Goal: Transaction & Acquisition: Book appointment/travel/reservation

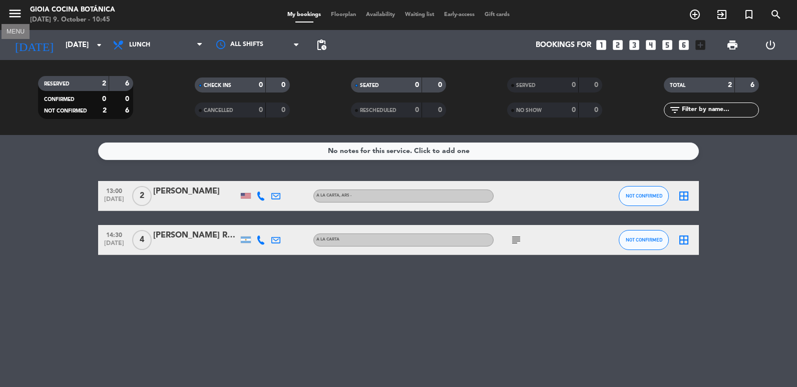
click at [13, 15] on icon "menu" at bounding box center [15, 13] width 15 height 15
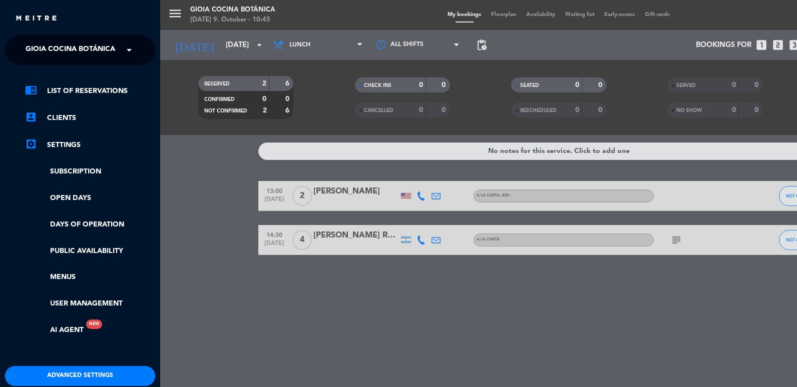
click at [44, 50] on span "Gioia Cocina Botánica" at bounding box center [71, 50] width 90 height 21
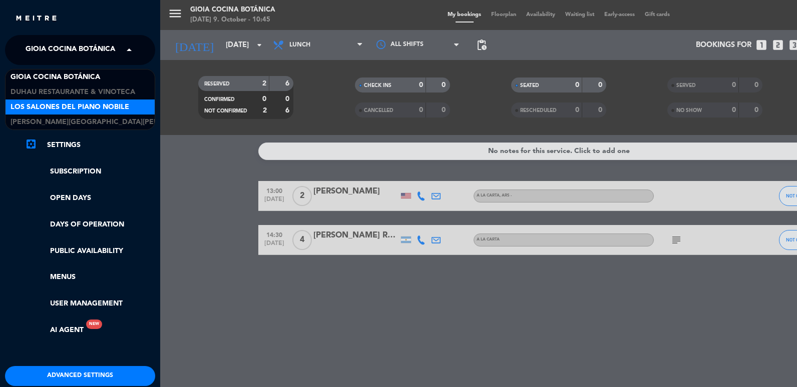
click at [96, 106] on span "Los Salones del Piano Nobile" at bounding box center [70, 108] width 119 height 12
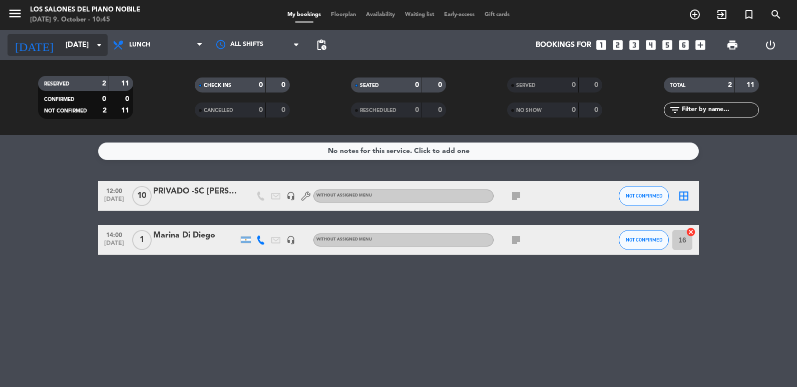
click at [72, 50] on input "[DATE]" at bounding box center [109, 45] width 96 height 19
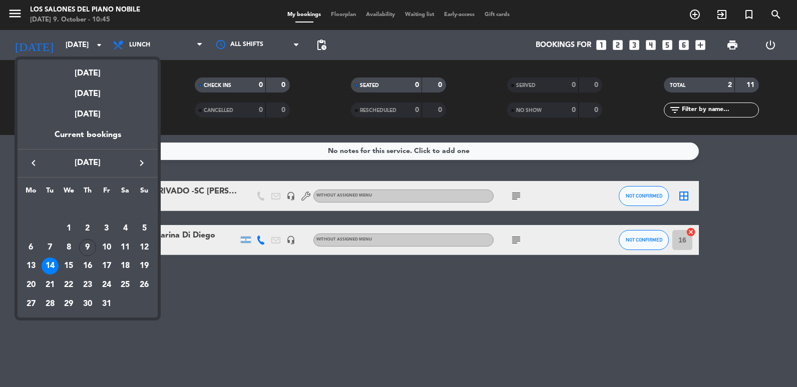
click at [180, 86] on div at bounding box center [398, 193] width 797 height 387
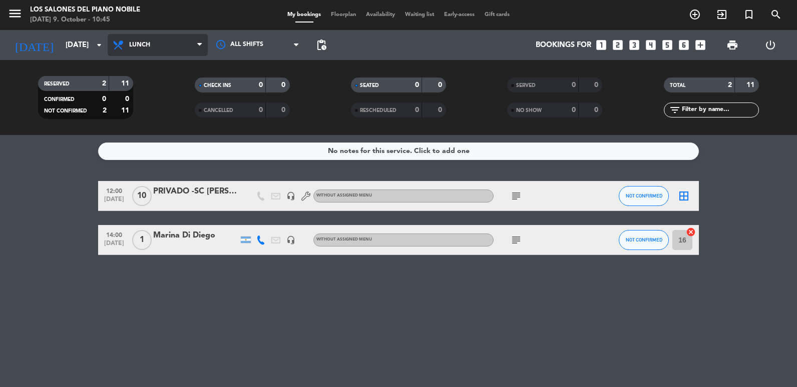
click at [162, 42] on span "Lunch" at bounding box center [158, 45] width 100 height 22
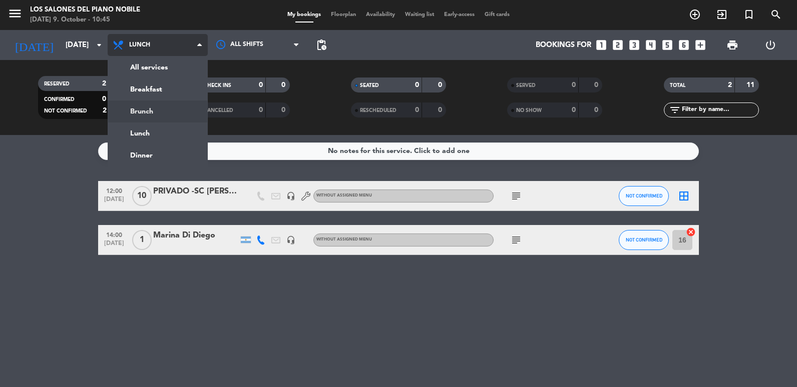
click at [158, 104] on div "menu Los Salones del Piano [PERSON_NAME] [DATE] 9. October - 10:45 My bookings …" at bounding box center [398, 67] width 797 height 135
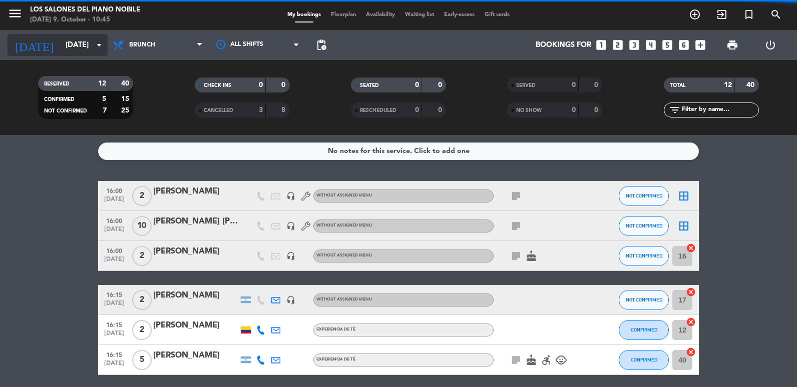
click at [72, 46] on input "[DATE]" at bounding box center [109, 45] width 96 height 19
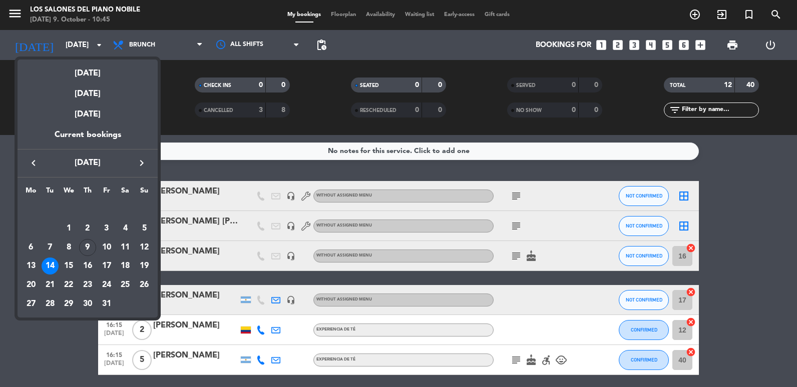
click at [106, 250] on div "10" at bounding box center [106, 247] width 17 height 17
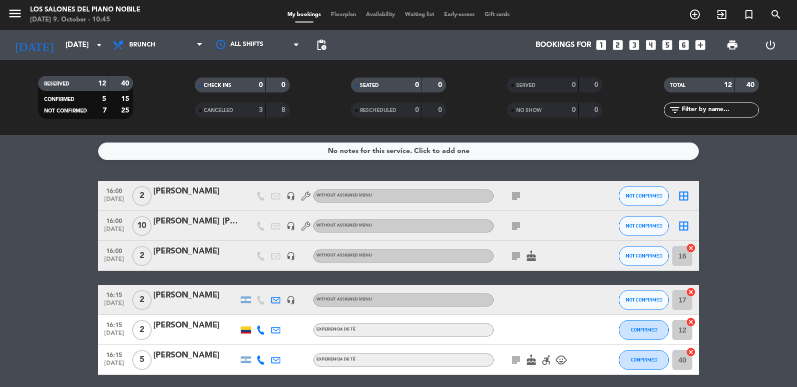
type input "[DATE]"
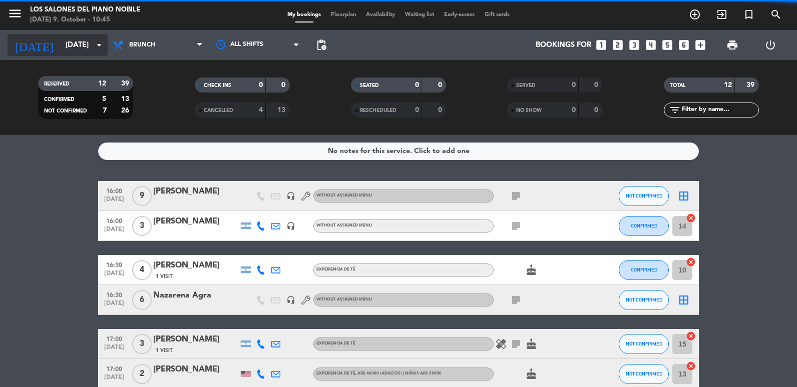
click at [69, 44] on input "[DATE]" at bounding box center [109, 45] width 96 height 19
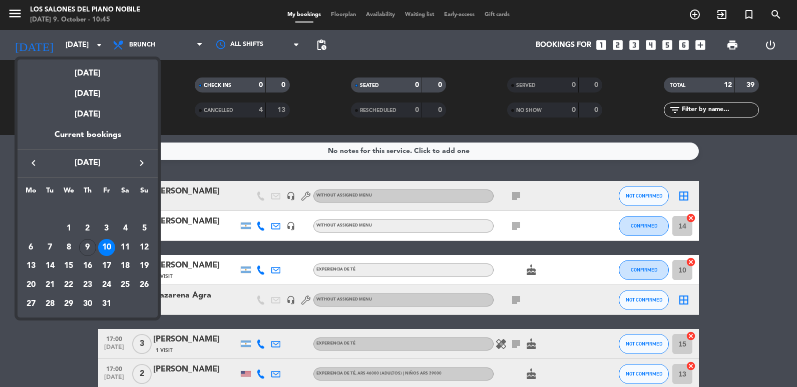
click at [633, 45] on div at bounding box center [398, 193] width 797 height 387
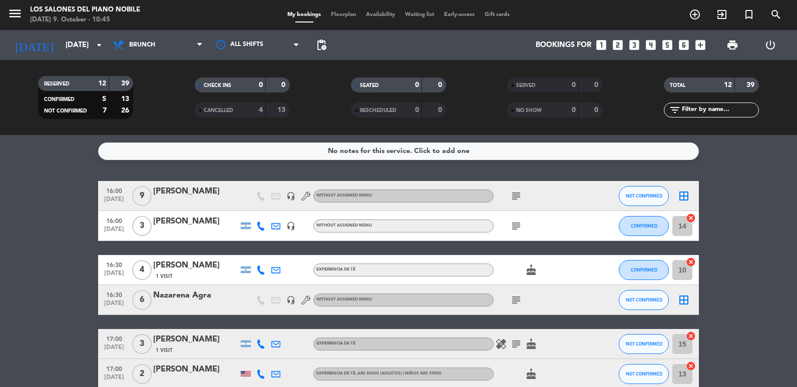
click at [633, 45] on icon "looks_3" at bounding box center [633, 45] width 13 height 13
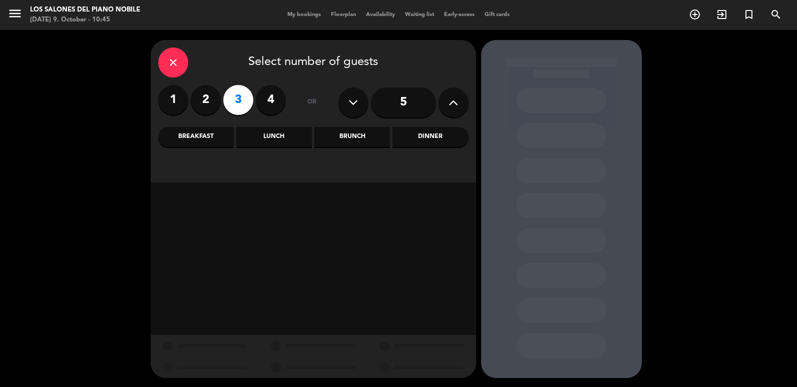
click at [365, 136] on div "Brunch" at bounding box center [352, 137] width 76 height 20
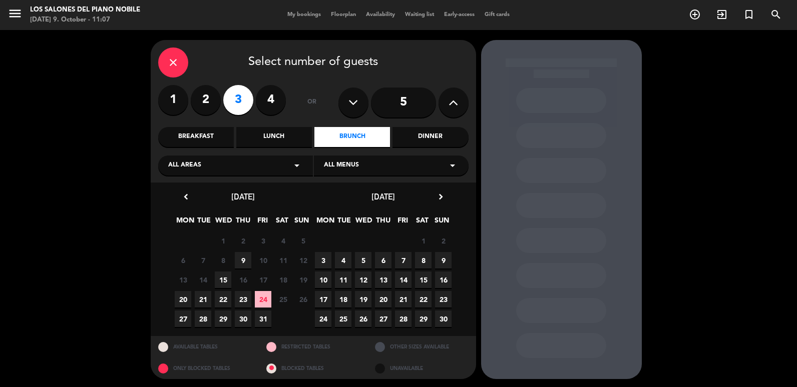
click at [181, 71] on div "close" at bounding box center [173, 63] width 30 height 30
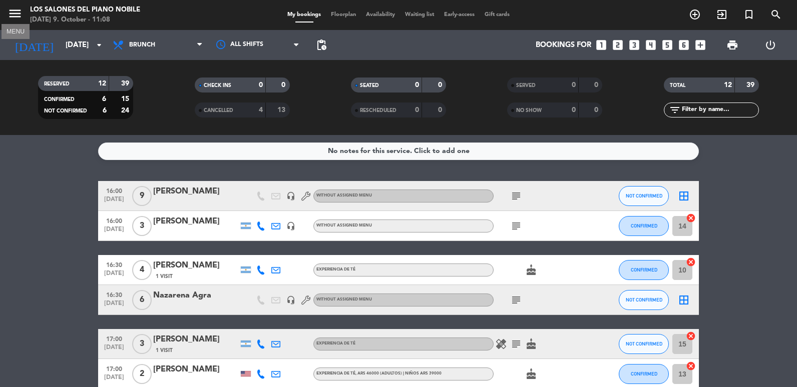
click at [21, 16] on icon "menu" at bounding box center [15, 13] width 15 height 15
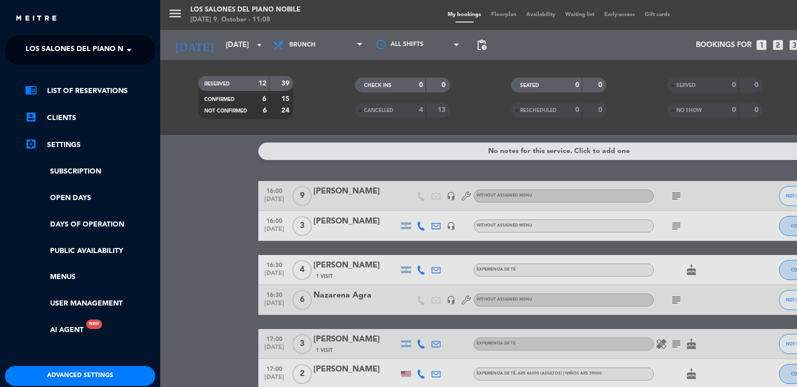
click at [66, 48] on span "Los Salones del Piano Nobile" at bounding box center [85, 50] width 119 height 21
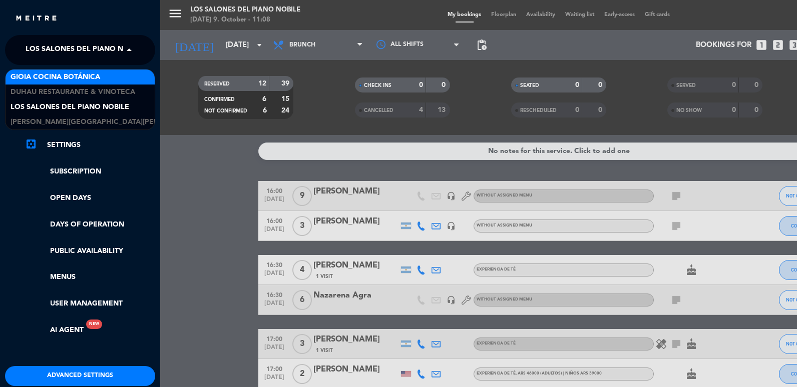
click at [79, 77] on span "Gioia Cocina Botánica" at bounding box center [56, 78] width 90 height 12
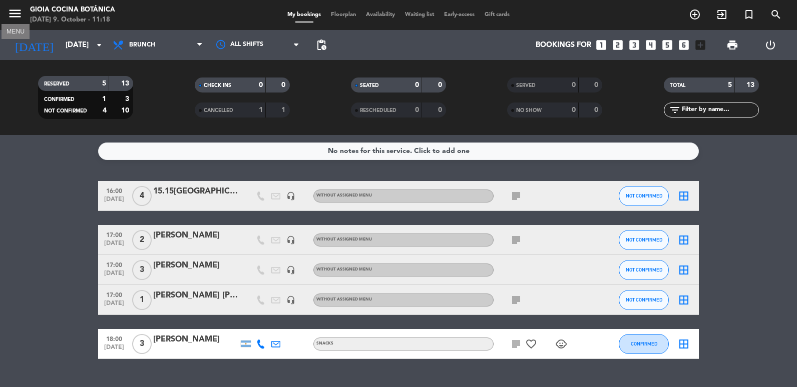
click at [22, 21] on icon "menu" at bounding box center [15, 13] width 15 height 15
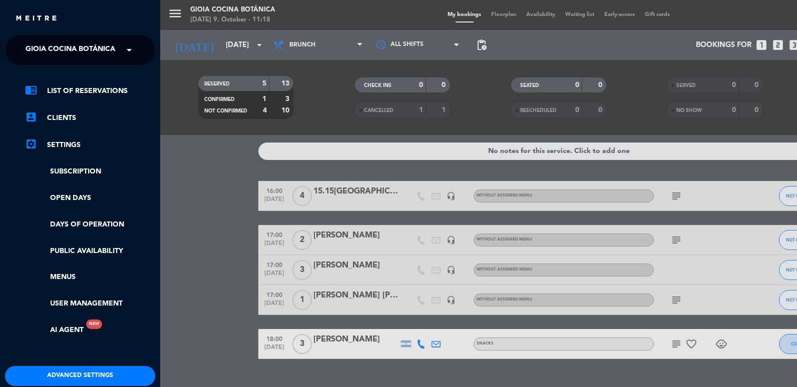
click at [60, 52] on span "Gioia Cocina Botánica" at bounding box center [71, 50] width 90 height 21
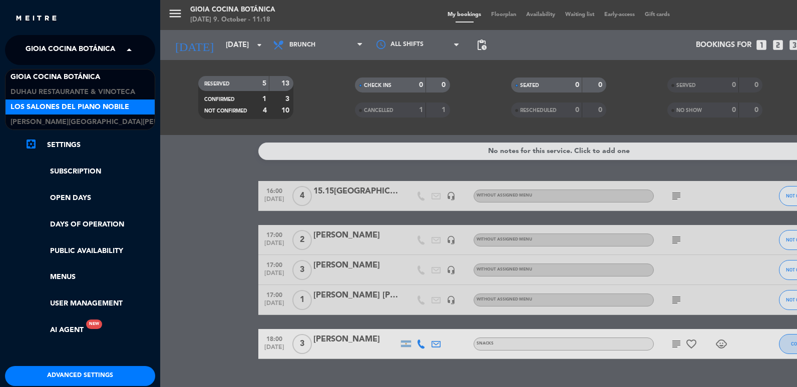
click at [100, 106] on span "Los Salones del Piano Nobile" at bounding box center [70, 108] width 119 height 12
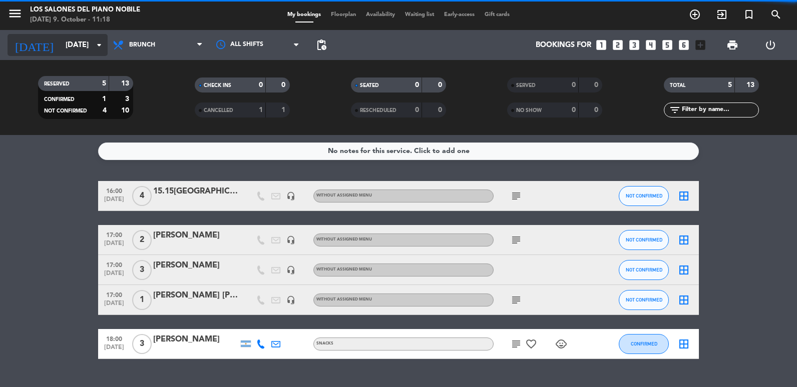
click at [61, 50] on input "[DATE]" at bounding box center [109, 45] width 96 height 19
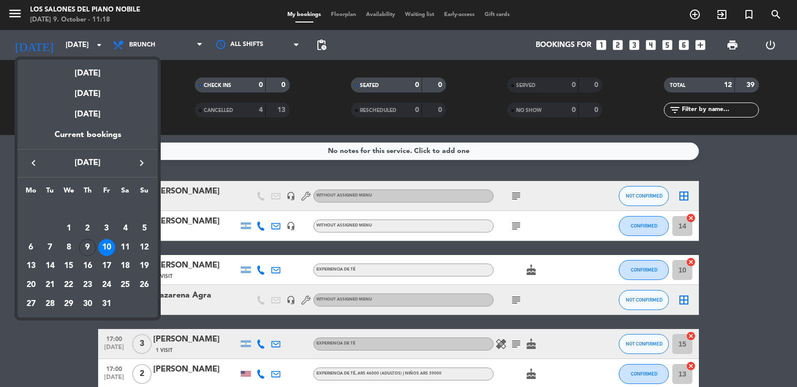
click at [246, 172] on div at bounding box center [398, 193] width 797 height 387
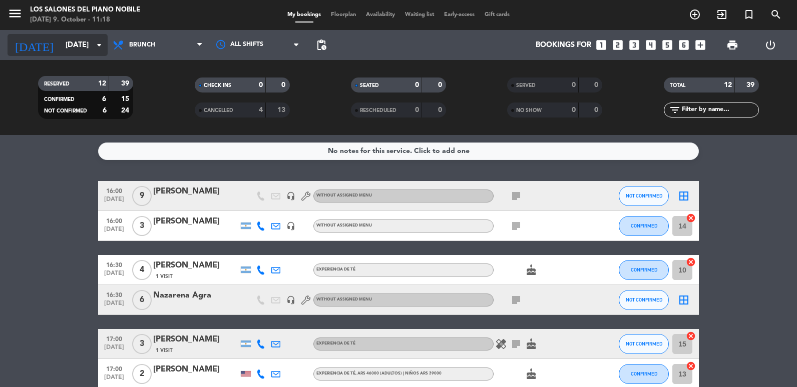
click at [78, 44] on input "[DATE]" at bounding box center [109, 45] width 96 height 19
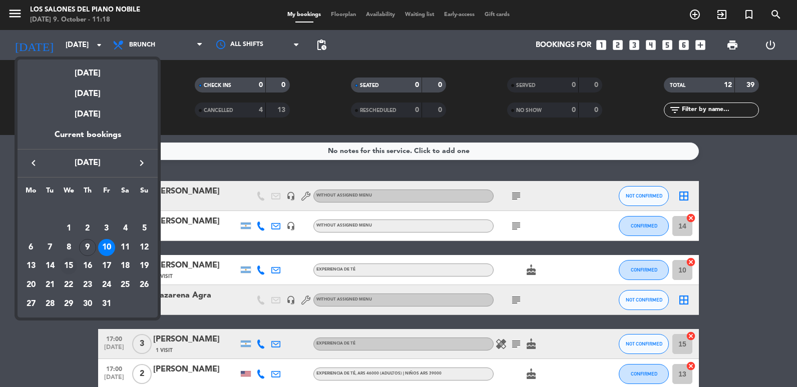
click at [73, 269] on div "15" at bounding box center [68, 266] width 17 height 17
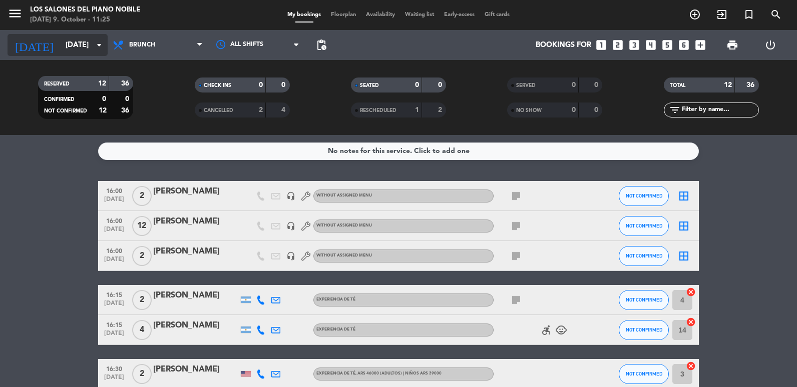
click at [69, 53] on input "[DATE]" at bounding box center [109, 45] width 96 height 19
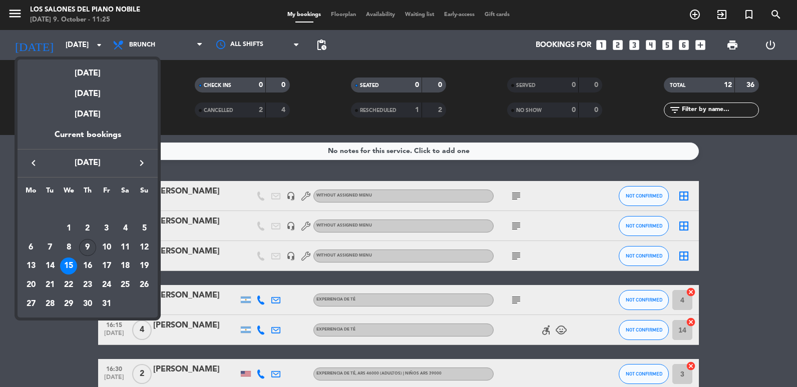
click at [89, 246] on div "9" at bounding box center [87, 247] width 17 height 17
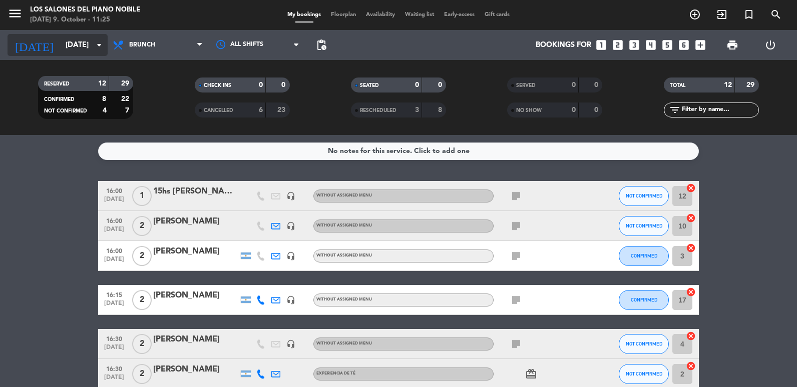
click at [66, 47] on input "[DATE]" at bounding box center [109, 45] width 96 height 19
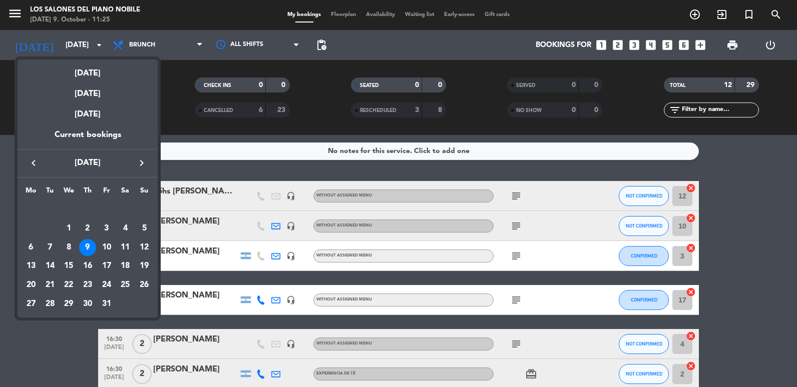
drag, startPoint x: 90, startPoint y: 247, endPoint x: 119, endPoint y: 148, distance: 102.7
click at [90, 247] on div "9" at bounding box center [87, 247] width 17 height 17
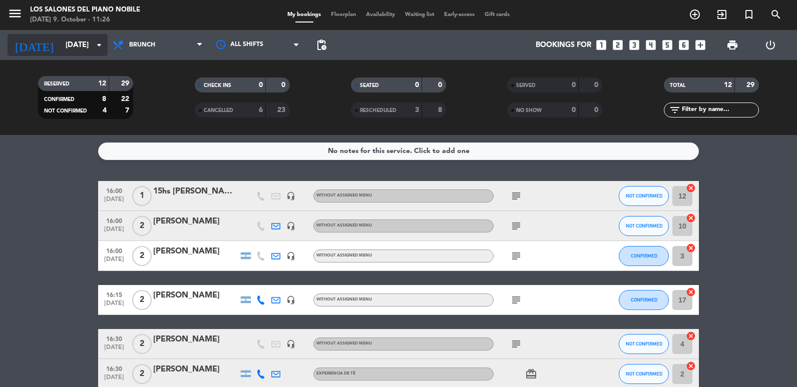
click at [74, 51] on input "[DATE]" at bounding box center [109, 45] width 96 height 19
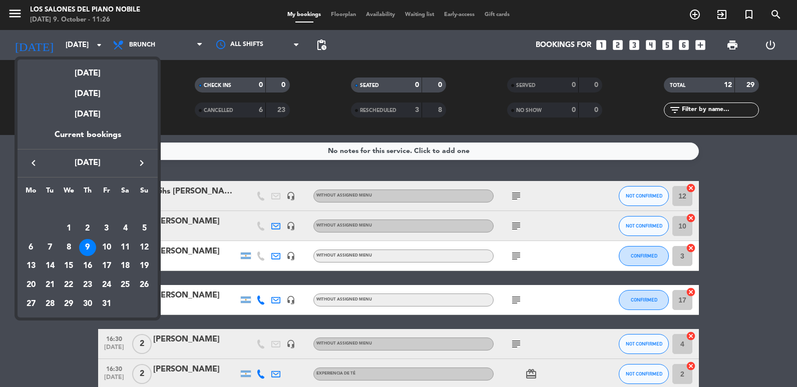
click at [144, 162] on icon "keyboard_arrow_right" at bounding box center [142, 163] width 12 height 12
click at [215, 163] on div at bounding box center [398, 193] width 797 height 387
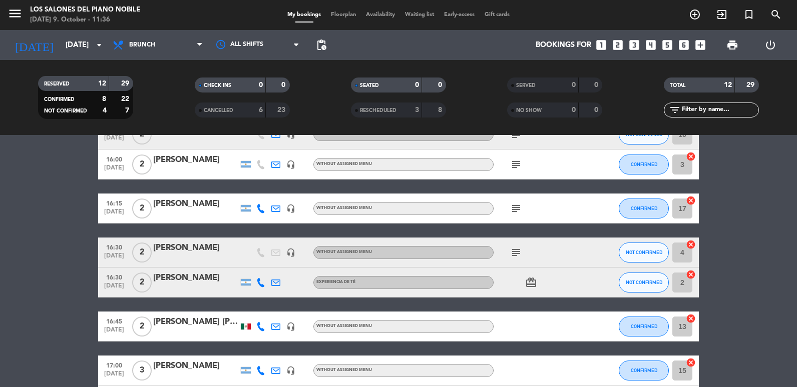
scroll to position [100, 0]
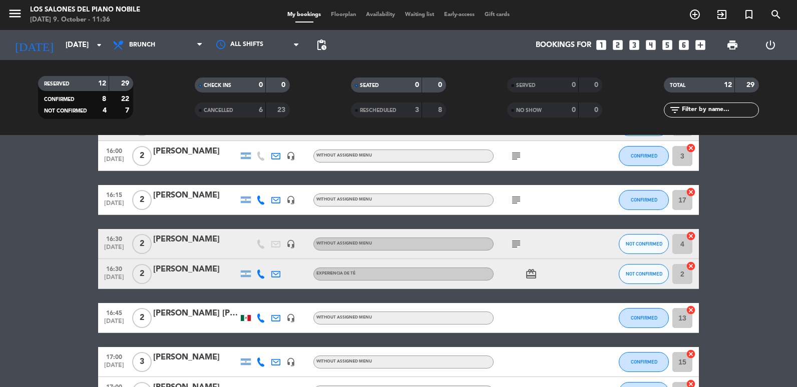
click at [194, 163] on div at bounding box center [195, 163] width 85 height 8
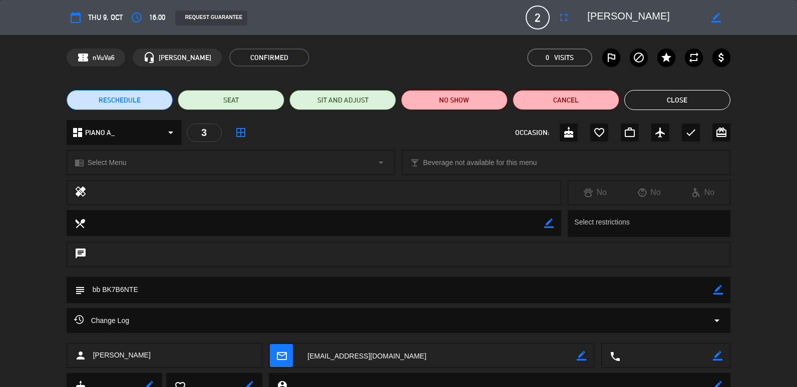
click at [661, 98] on button "Close" at bounding box center [677, 100] width 107 height 20
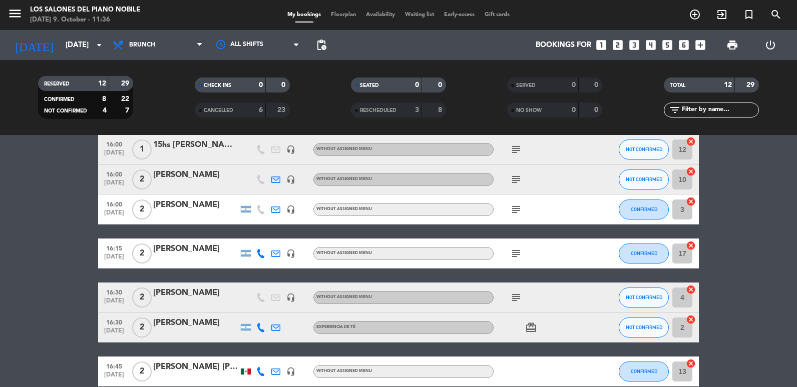
scroll to position [0, 0]
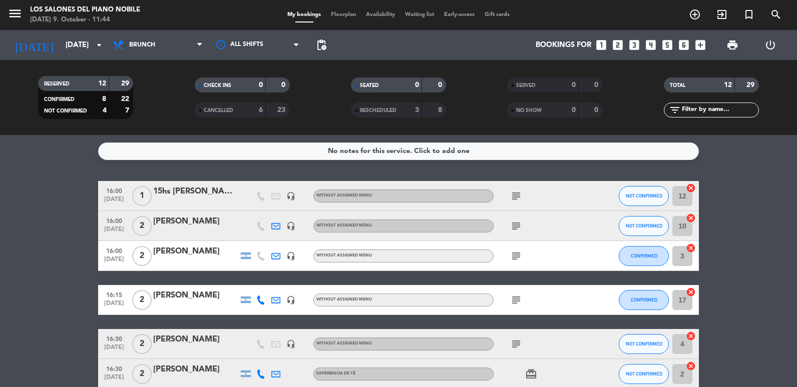
click at [22, 18] on span "menu" at bounding box center [19, 16] width 23 height 24
click at [17, 15] on icon "menu" at bounding box center [15, 13] width 15 height 15
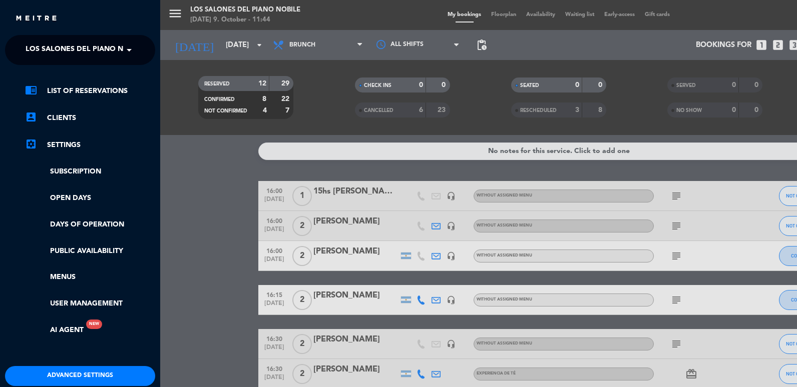
click at [51, 51] on span "Los Salones del Piano Nobile" at bounding box center [85, 50] width 119 height 21
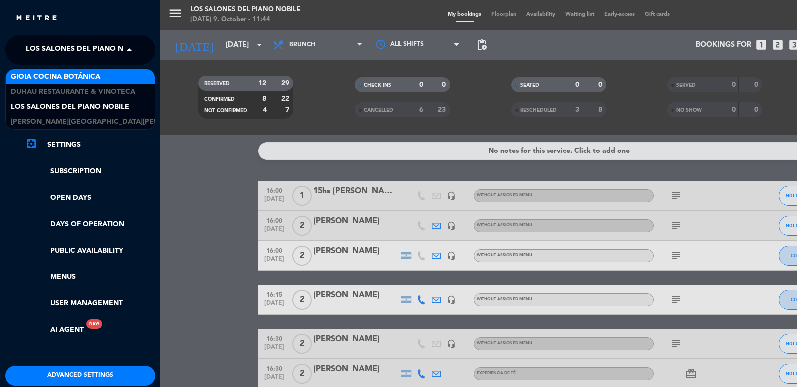
click at [57, 75] on span "Gioia Cocina Botánica" at bounding box center [56, 78] width 90 height 12
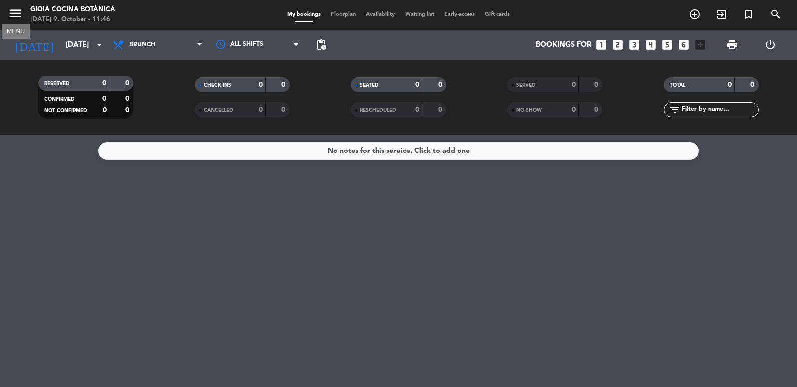
click at [13, 21] on icon "menu" at bounding box center [15, 13] width 15 height 15
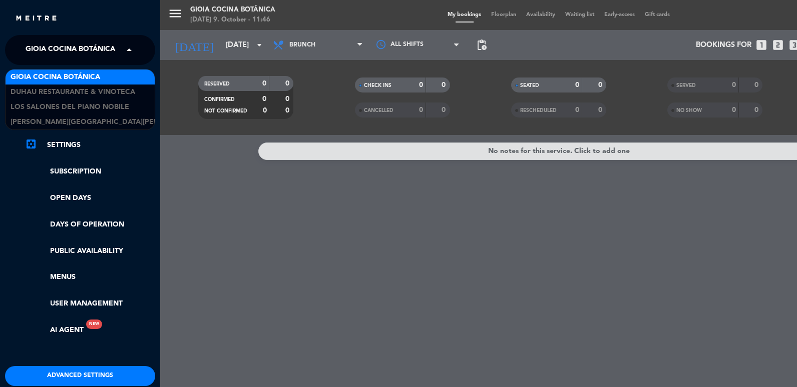
click at [73, 59] on span "Gioia Cocina Botánica" at bounding box center [71, 50] width 90 height 21
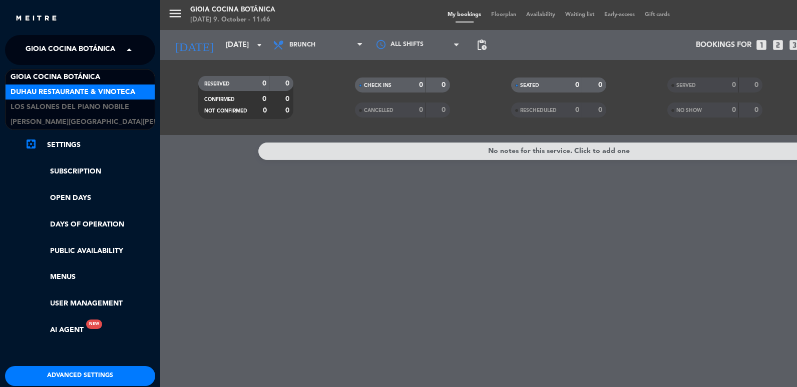
click at [93, 93] on span "Duhau Restaurante & Vinoteca" at bounding box center [73, 93] width 125 height 12
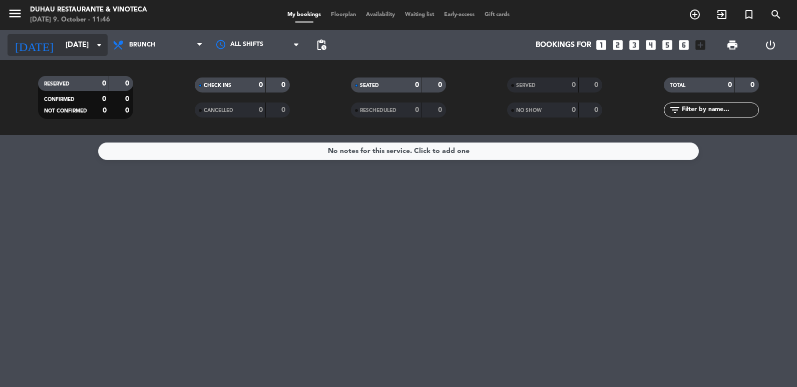
click at [72, 47] on input "[DATE]" at bounding box center [109, 45] width 96 height 19
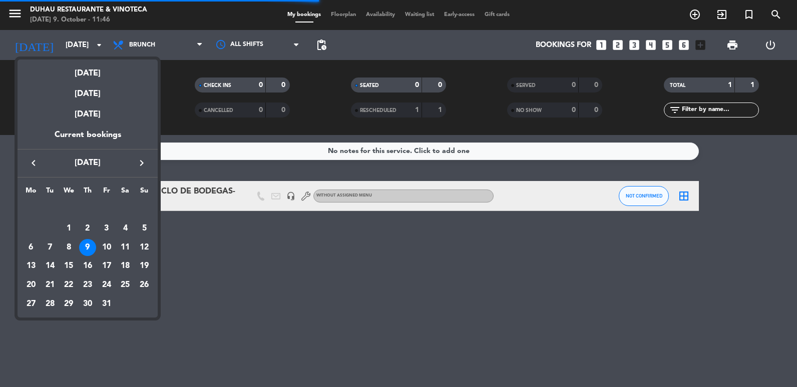
click at [91, 241] on div "9" at bounding box center [87, 247] width 17 height 17
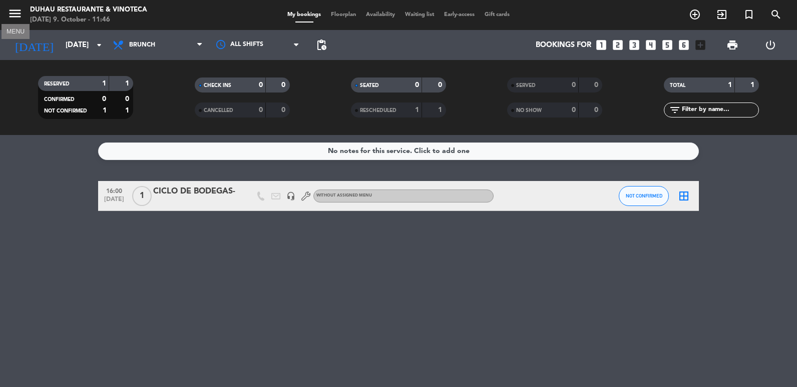
click at [22, 14] on icon "menu" at bounding box center [15, 13] width 15 height 15
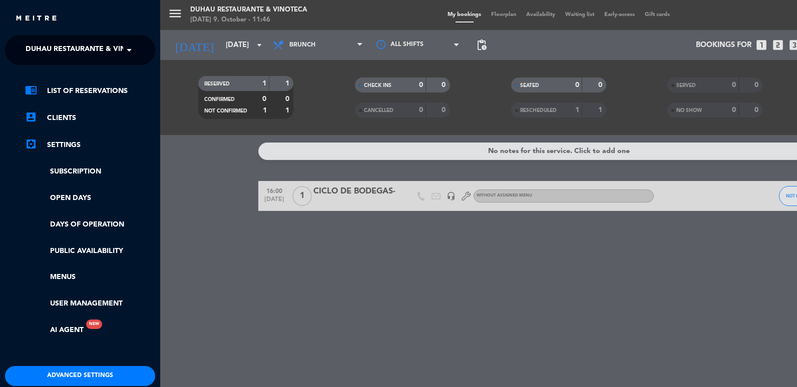
click at [59, 47] on span "Duhau Restaurante & Vinoteca" at bounding box center [88, 50] width 125 height 21
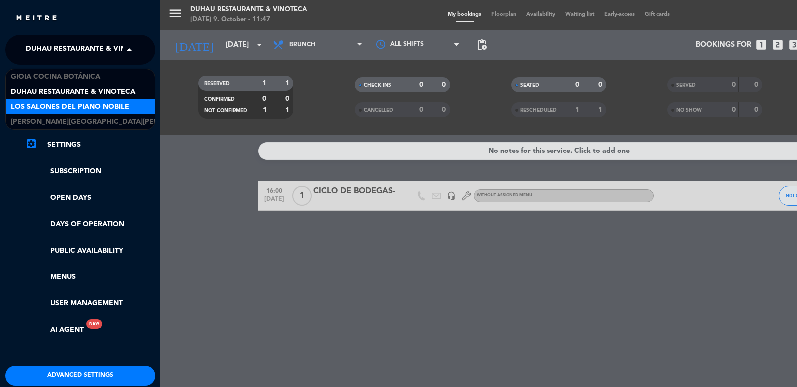
click at [54, 108] on span "Los Salones del Piano Nobile" at bounding box center [70, 108] width 119 height 12
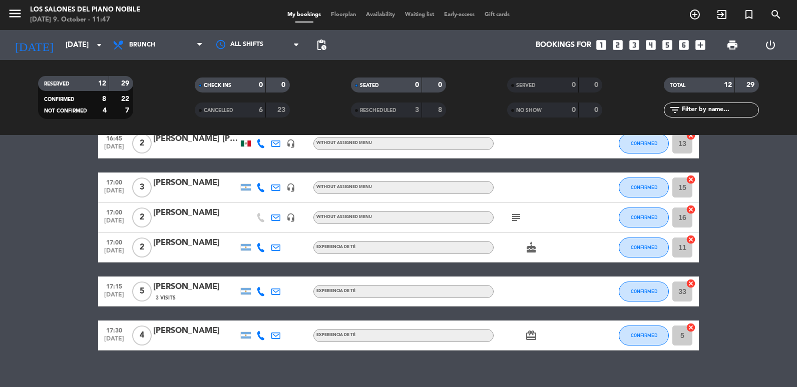
scroll to position [288, 0]
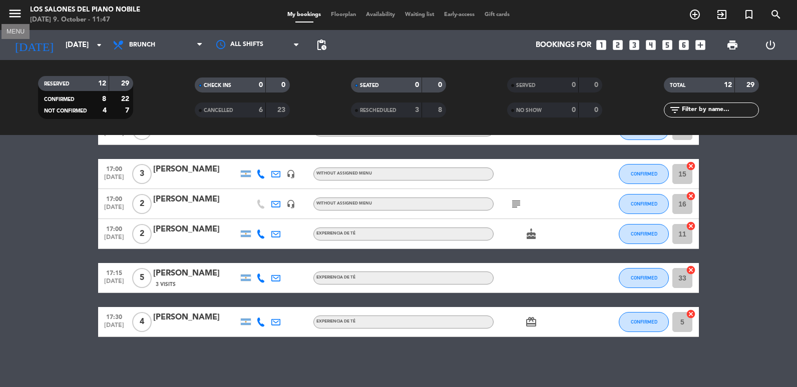
drag, startPoint x: 11, startPoint y: 10, endPoint x: 11, endPoint y: 17, distance: 7.0
click at [10, 10] on icon "menu" at bounding box center [15, 13] width 15 height 15
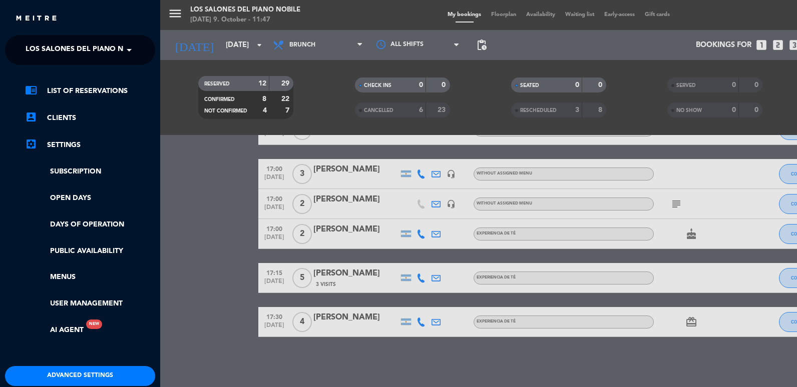
click at [71, 60] on ng-select "× Los Salones del Piano [PERSON_NAME] ×" at bounding box center [80, 50] width 150 height 30
click at [77, 44] on span "Los Salones del Piano Nobile" at bounding box center [85, 50] width 119 height 21
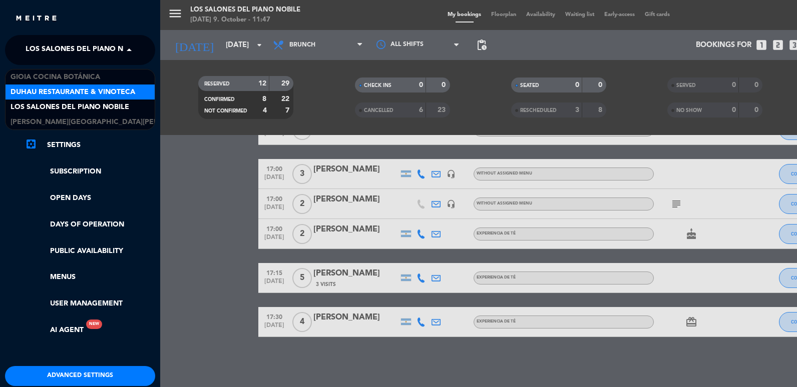
click at [85, 87] on span "Duhau Restaurante & Vinoteca" at bounding box center [73, 93] width 125 height 12
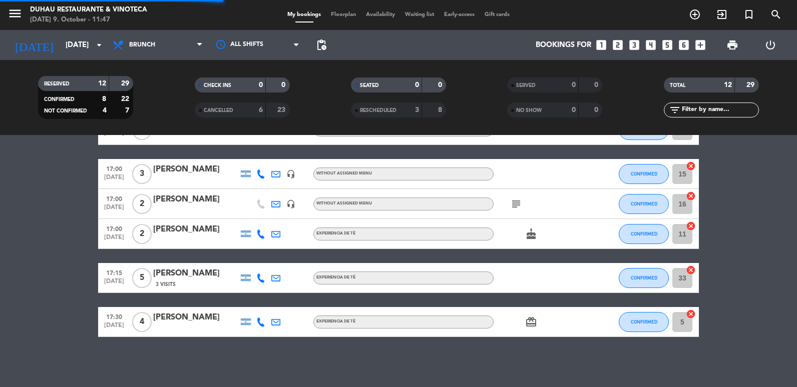
scroll to position [0, 0]
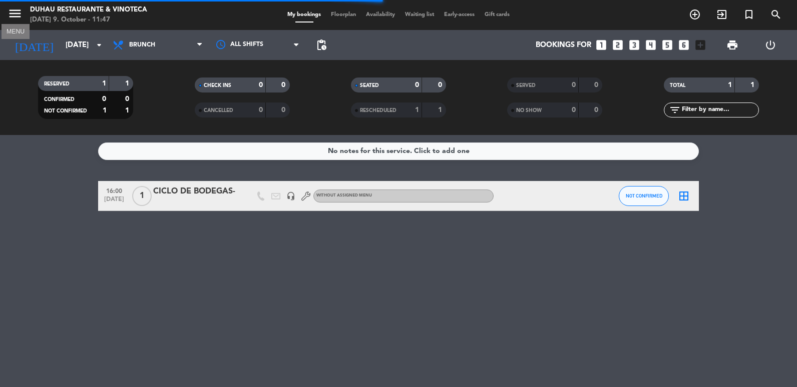
click at [15, 11] on icon "menu" at bounding box center [15, 13] width 15 height 15
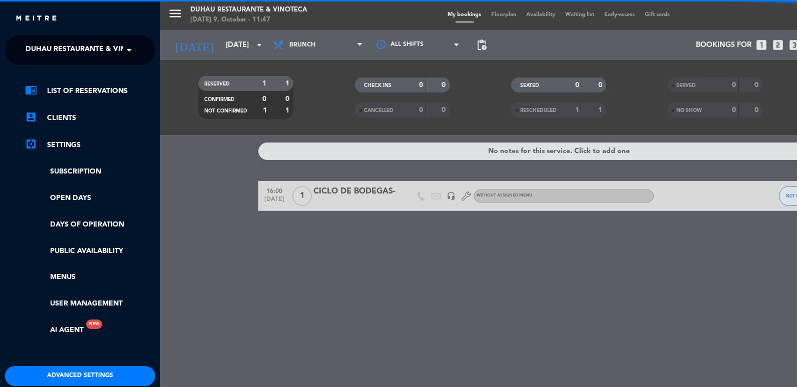
click at [41, 51] on span "Duhau Restaurante & Vinoteca" at bounding box center [88, 50] width 125 height 21
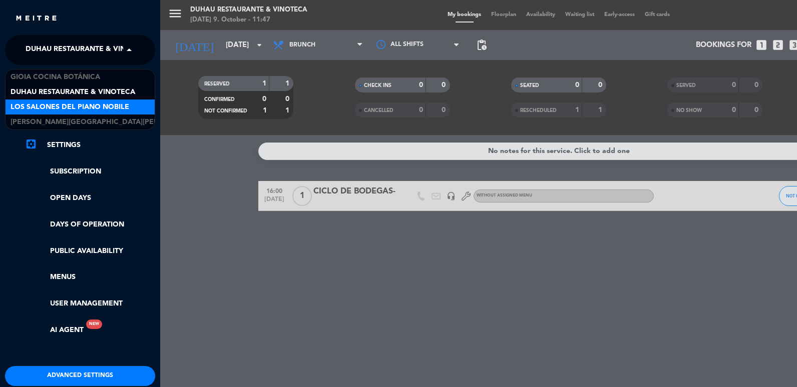
click at [78, 106] on span "Los Salones del Piano Nobile" at bounding box center [70, 108] width 119 height 12
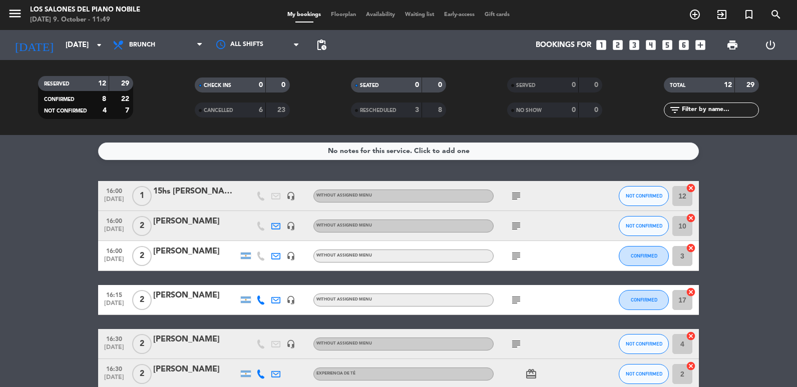
drag, startPoint x: 11, startPoint y: 14, endPoint x: 54, endPoint y: 56, distance: 60.1
click at [11, 14] on icon "menu" at bounding box center [15, 13] width 15 height 15
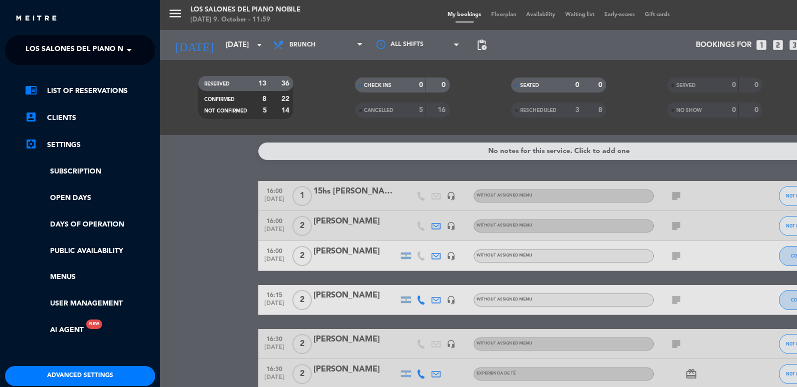
click at [63, 60] on span "Los Salones del Piano Nobile" at bounding box center [85, 50] width 119 height 21
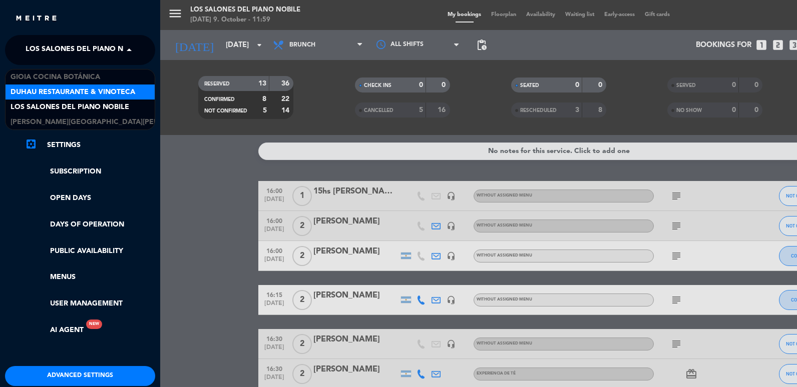
drag, startPoint x: 71, startPoint y: 96, endPoint x: 86, endPoint y: 96, distance: 14.5
click at [74, 97] on span "Duhau Restaurante & Vinoteca" at bounding box center [73, 93] width 125 height 12
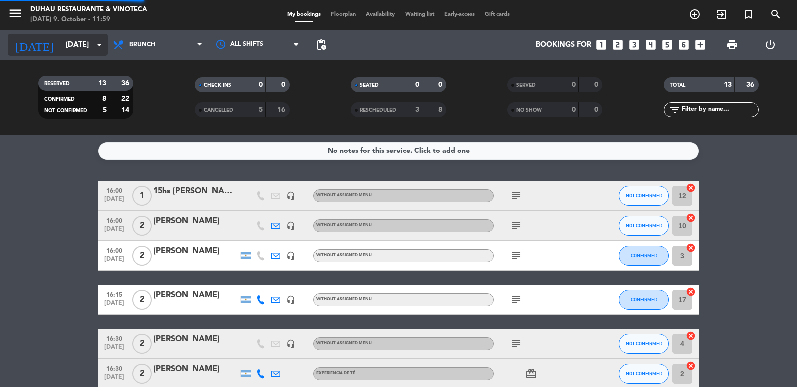
click at [67, 43] on input "[DATE]" at bounding box center [109, 45] width 96 height 19
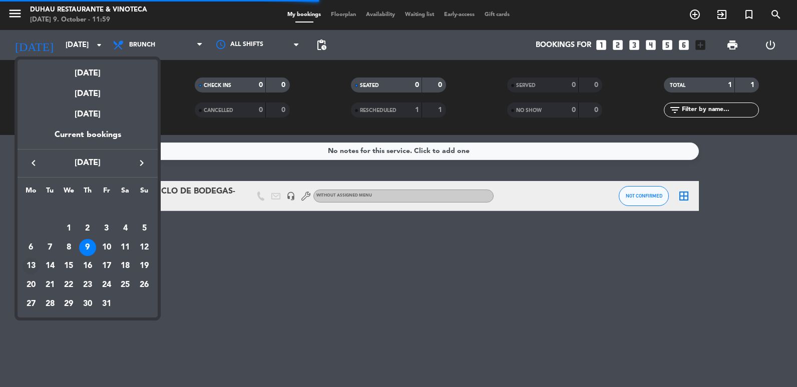
click at [31, 266] on div "13" at bounding box center [31, 266] width 17 height 17
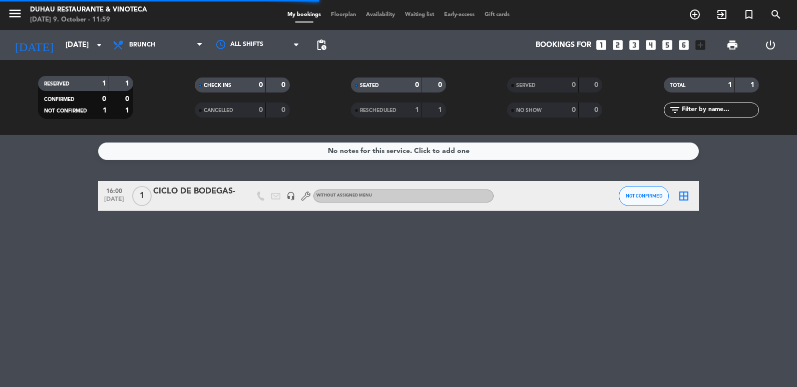
type input "[DATE]"
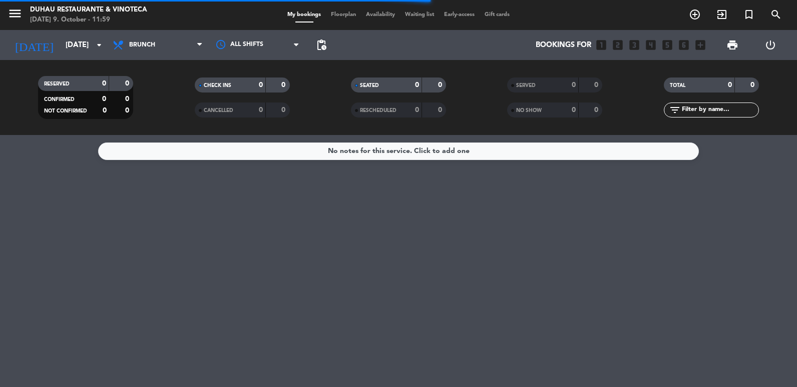
click at [146, 36] on span "Brunch" at bounding box center [158, 45] width 100 height 22
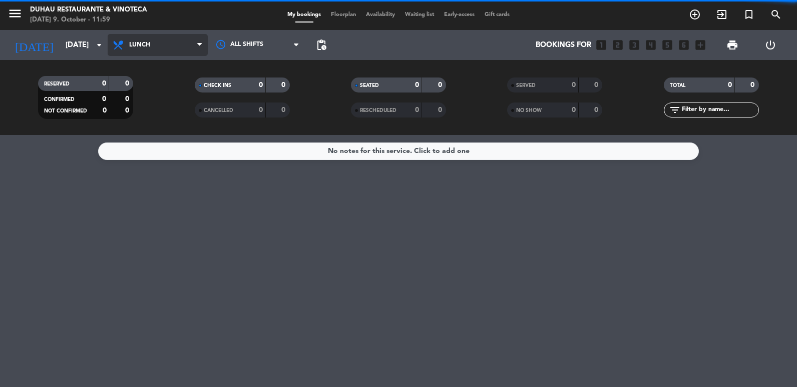
click at [147, 134] on div "menu Duhau Restaurante & Vinoteca [DATE] 9. October - 11:59 My bookings Floorpl…" at bounding box center [398, 67] width 797 height 135
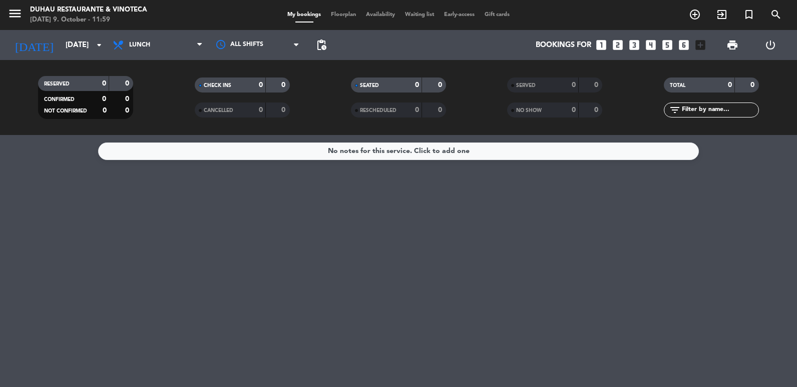
click at [651, 45] on icon "looks_4" at bounding box center [650, 45] width 13 height 13
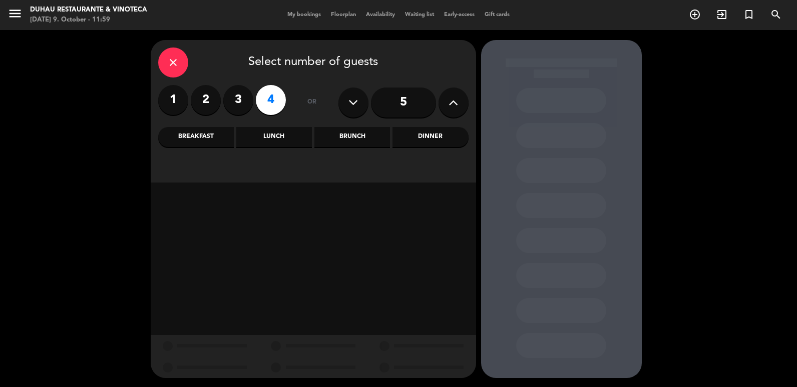
click at [267, 138] on div "Lunch" at bounding box center [274, 137] width 76 height 20
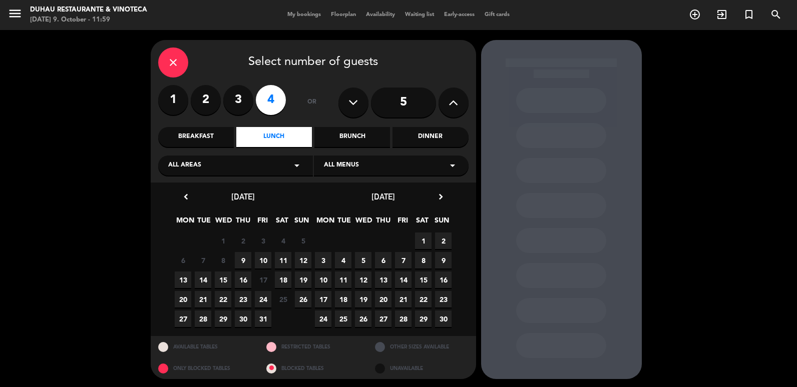
click at [183, 282] on span "13" at bounding box center [183, 280] width 17 height 17
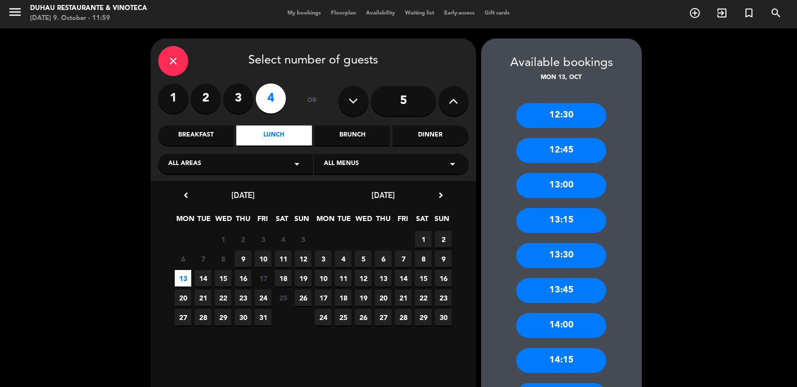
click at [556, 254] on div "13:30" at bounding box center [561, 255] width 90 height 25
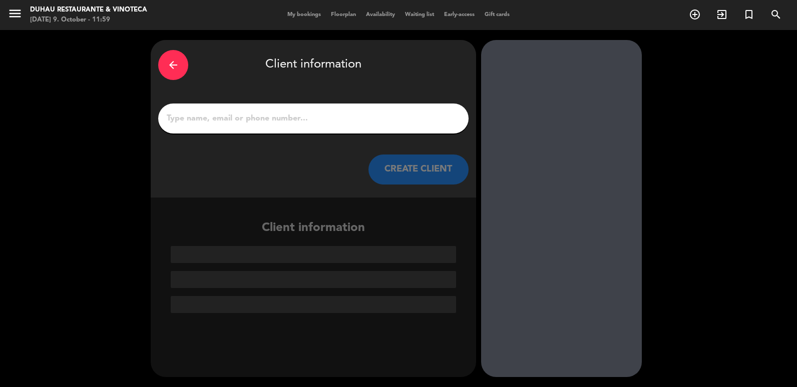
drag, startPoint x: 295, startPoint y: 126, endPoint x: 220, endPoint y: 31, distance: 120.7
click at [294, 123] on input "1" at bounding box center [313, 119] width 295 height 14
paste input "[PERSON_NAME] [PERSON_NAME]"
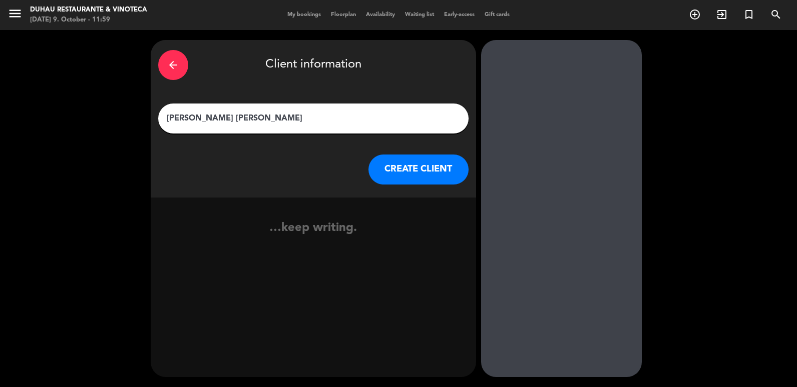
type input "[PERSON_NAME] [PERSON_NAME]"
click at [399, 174] on button "CREATE CLIENT" at bounding box center [418, 170] width 100 height 30
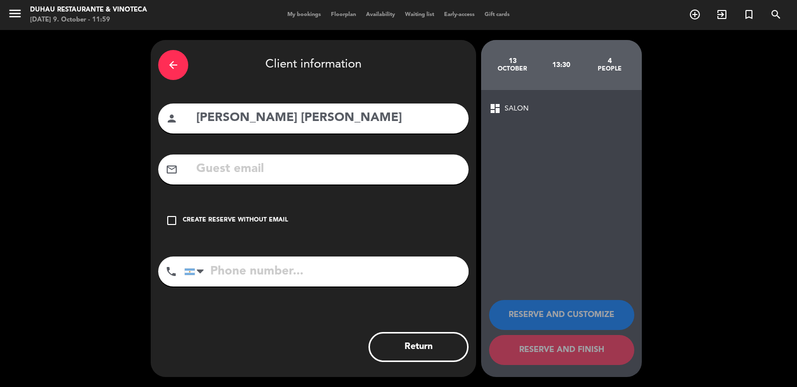
click at [344, 170] on input "text" at bounding box center [328, 169] width 266 height 21
paste input "[EMAIL_ADDRESS][DOMAIN_NAME]"
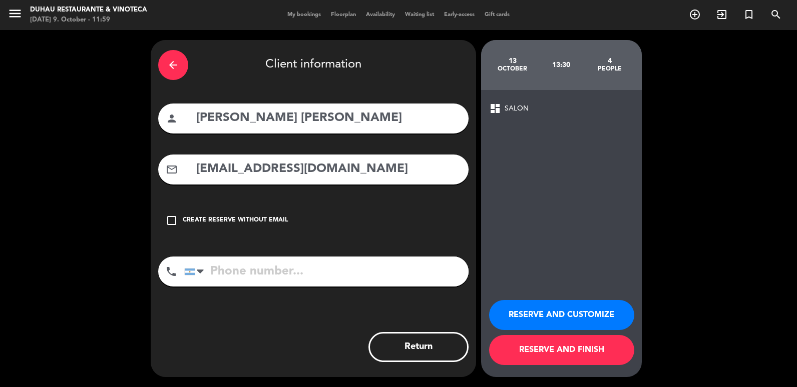
type input "[EMAIL_ADDRESS][DOMAIN_NAME]"
click at [244, 267] on input "tel" at bounding box center [326, 272] width 284 height 30
paste input "[PHONE_NUMBER]"
type input "[PHONE_NUMBER]"
click at [580, 356] on button "RESERVE AND FINISH" at bounding box center [561, 350] width 145 height 30
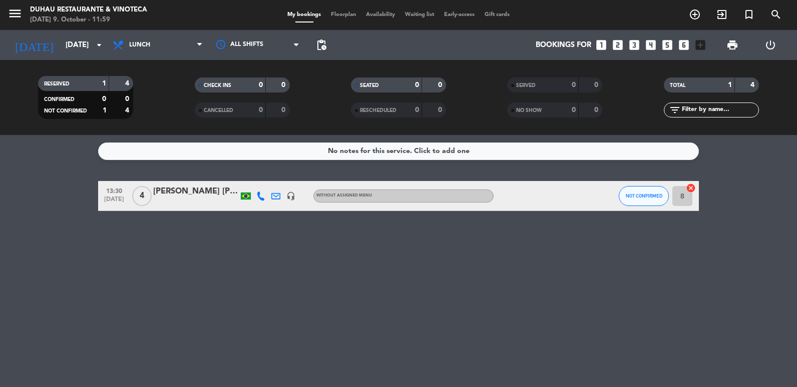
drag, startPoint x: 174, startPoint y: 195, endPoint x: 169, endPoint y: 193, distance: 6.0
click at [169, 193] on div "[PERSON_NAME] [PERSON_NAME]" at bounding box center [195, 191] width 85 height 13
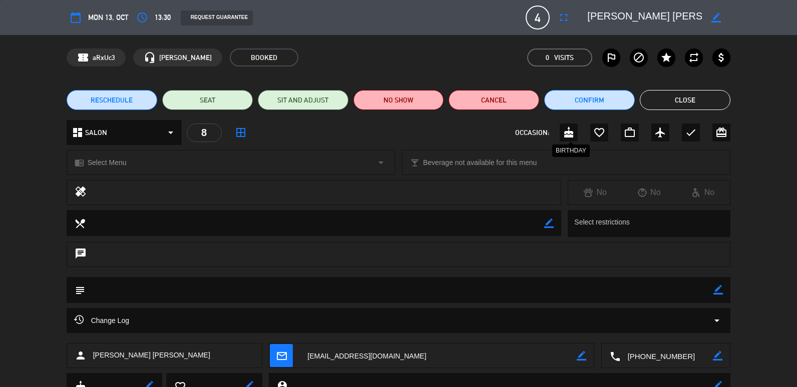
click at [568, 133] on icon "cake" at bounding box center [568, 133] width 12 height 12
click at [697, 101] on button "Close" at bounding box center [684, 100] width 91 height 20
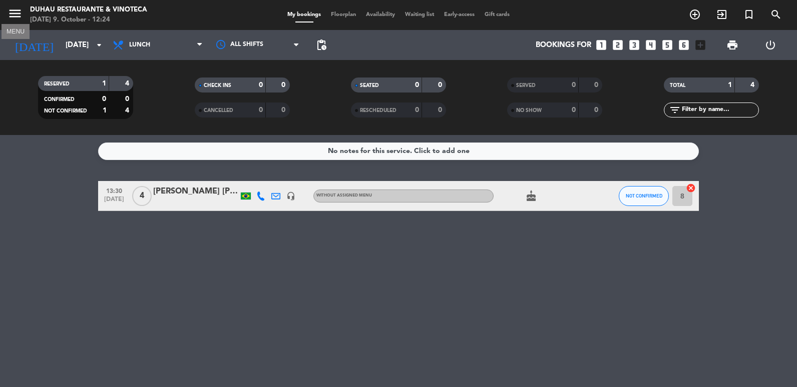
click at [12, 20] on icon "menu" at bounding box center [15, 13] width 15 height 15
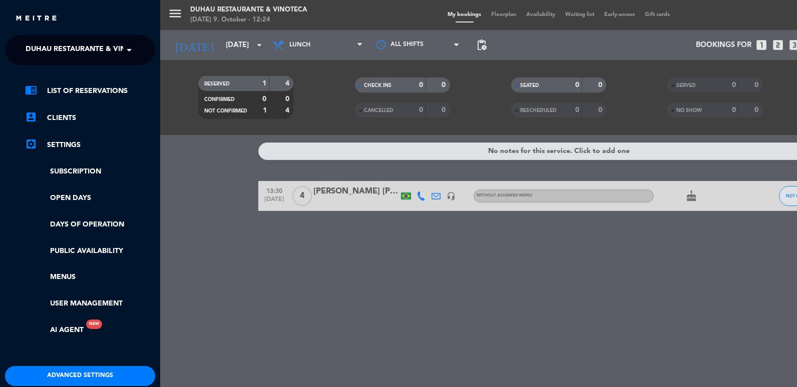
click at [67, 51] on span "Duhau Restaurante & Vinoteca" at bounding box center [88, 50] width 125 height 21
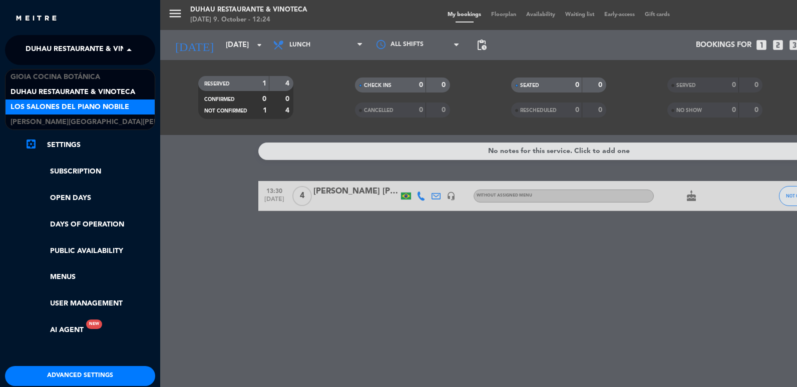
click at [98, 109] on span "Los Salones del Piano Nobile" at bounding box center [70, 108] width 119 height 12
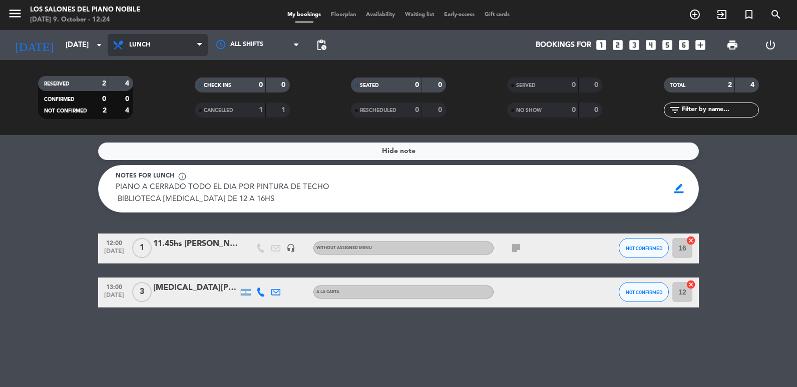
click at [153, 51] on span "Lunch" at bounding box center [158, 45] width 100 height 22
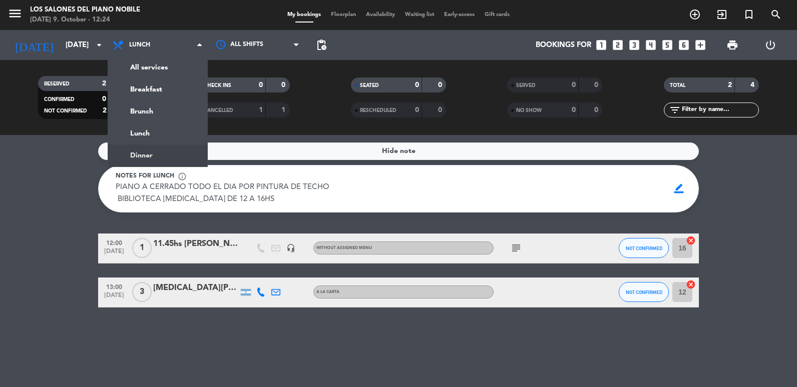
drag, startPoint x: 154, startPoint y: 148, endPoint x: 88, endPoint y: 108, distance: 77.4
click at [153, 146] on ng-component "menu Los Salones del Piano [PERSON_NAME] [DATE] 9. October - 12:24 My bookings …" at bounding box center [398, 193] width 797 height 387
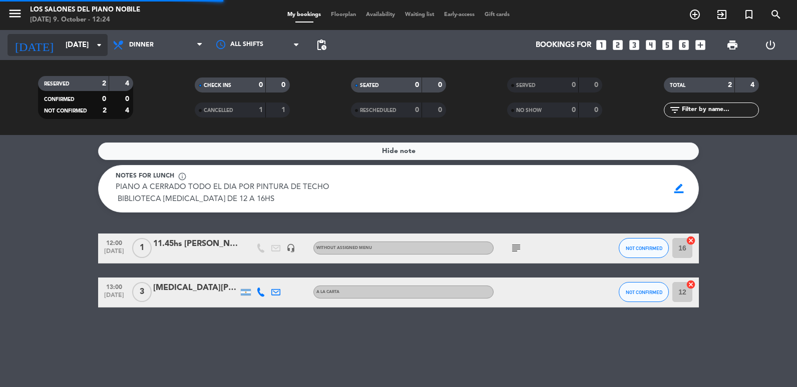
click at [61, 41] on input "[DATE]" at bounding box center [109, 45] width 96 height 19
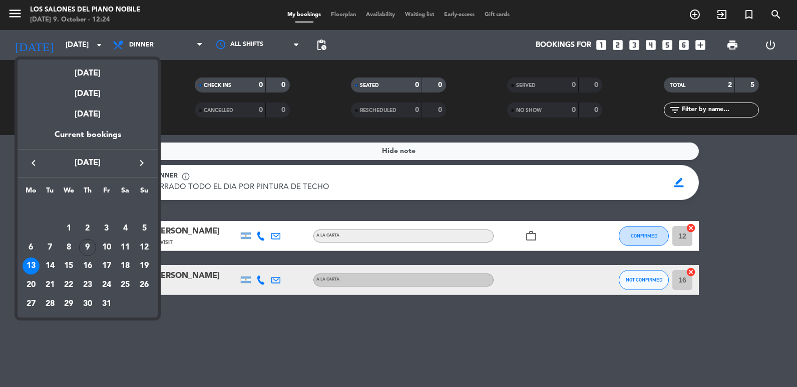
click at [113, 245] on div "10" at bounding box center [106, 247] width 17 height 17
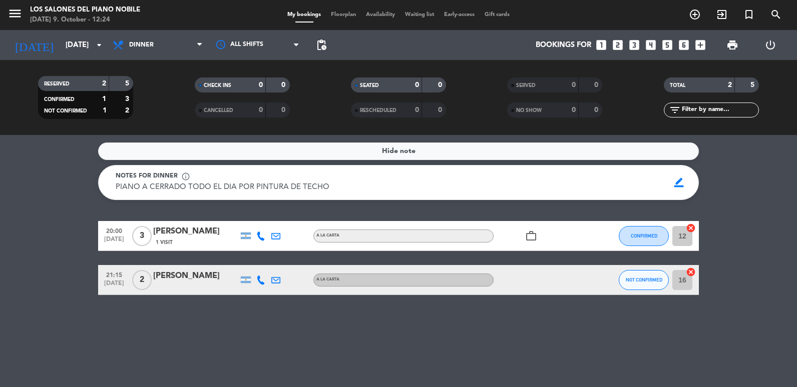
type input "[DATE]"
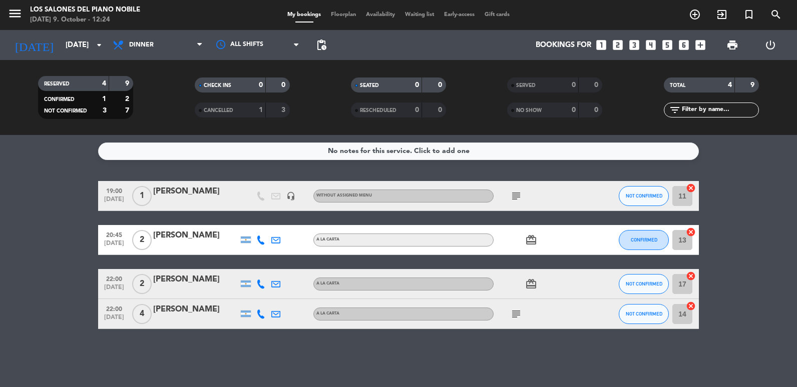
click at [227, 174] on div "No notes for this service. Click to add one 19:00 [DATE] 1 [PERSON_NAME] headse…" at bounding box center [398, 261] width 797 height 252
click at [615, 47] on icon "looks_two" at bounding box center [617, 45] width 13 height 13
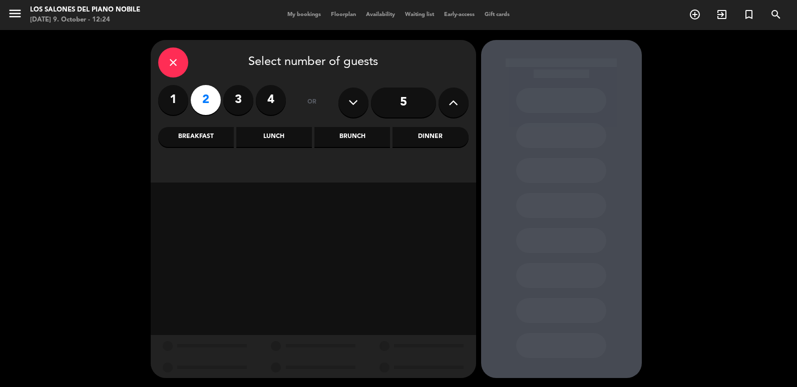
click at [404, 135] on div "Dinner" at bounding box center [430, 137] width 76 height 20
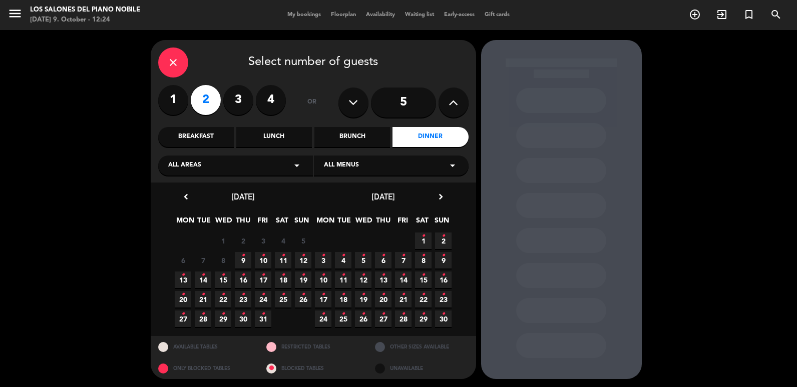
click at [245, 259] on span "9 •" at bounding box center [243, 260] width 17 height 17
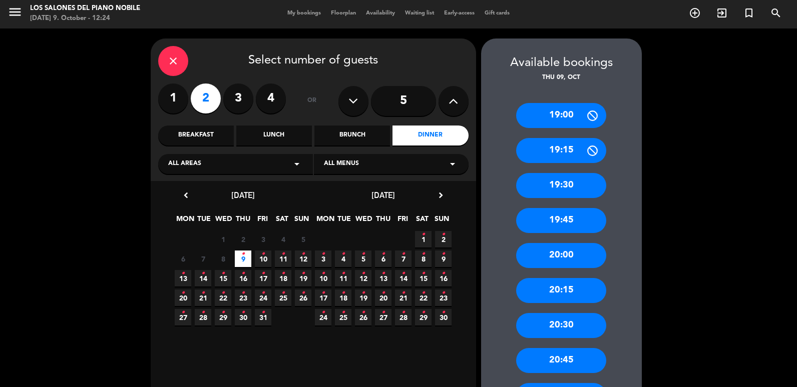
drag, startPoint x: 265, startPoint y: 254, endPoint x: 441, endPoint y: 184, distance: 189.7
click at [265, 254] on span "10 •" at bounding box center [263, 259] width 17 height 17
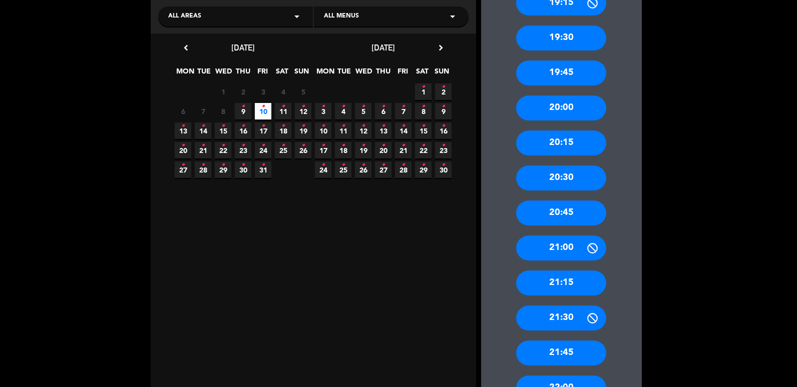
scroll to position [150, 0]
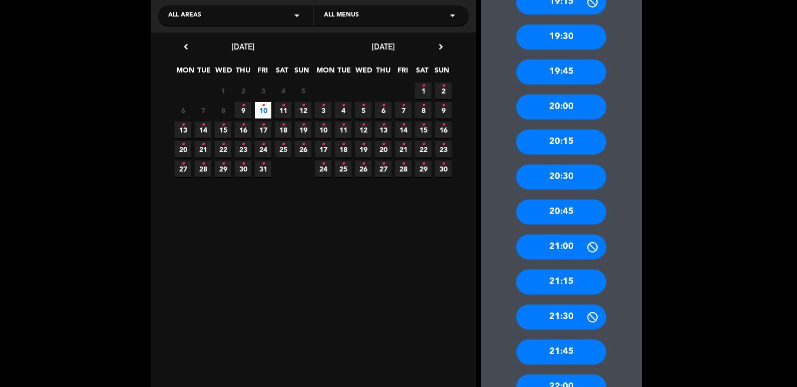
drag, startPoint x: 567, startPoint y: 280, endPoint x: 558, endPoint y: 268, distance: 15.0
click at [567, 279] on div "21:15" at bounding box center [561, 282] width 90 height 25
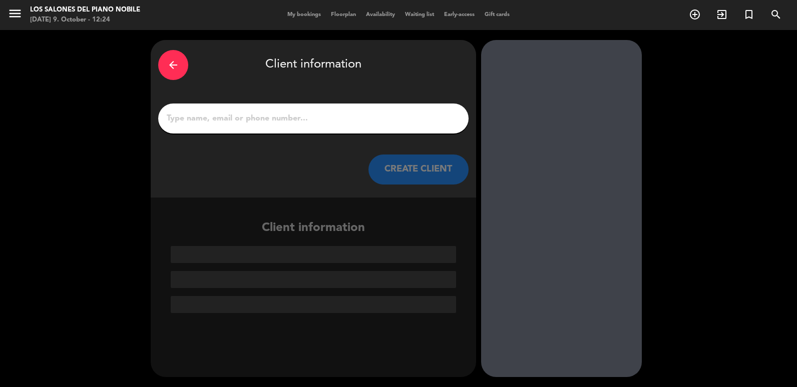
click at [339, 117] on input "1" at bounding box center [313, 119] width 295 height 14
click at [279, 112] on input "1" at bounding box center [313, 119] width 295 height 14
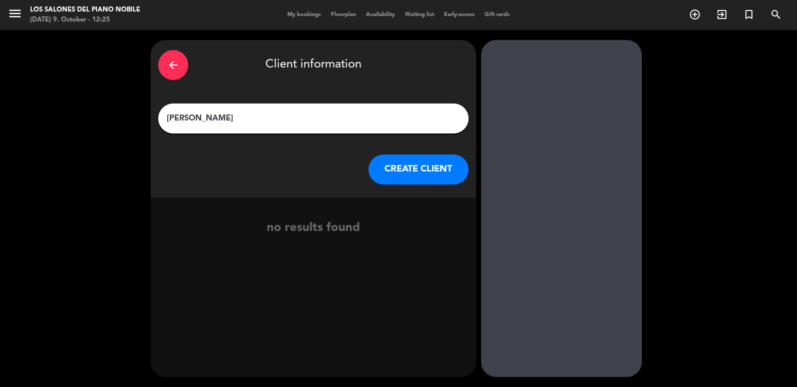
type input "[PERSON_NAME]"
click at [406, 178] on button "CREATE CLIENT" at bounding box center [418, 170] width 100 height 30
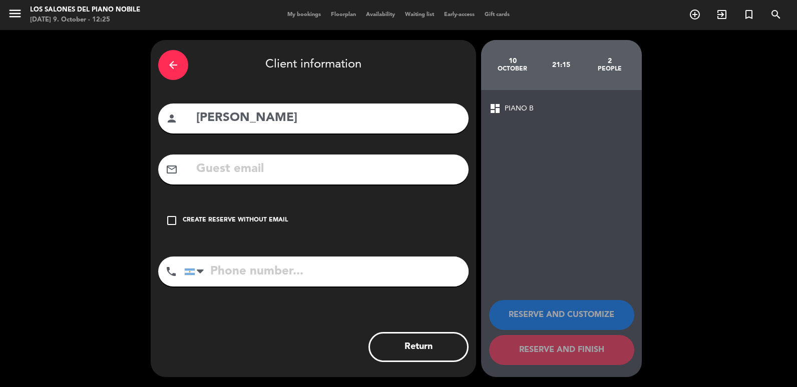
click at [298, 168] on input "text" at bounding box center [328, 169] width 266 height 21
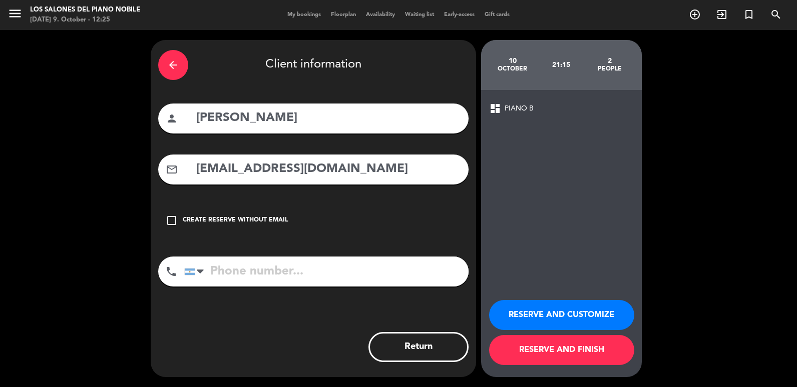
type input "[EMAIL_ADDRESS][DOMAIN_NAME]"
click at [302, 271] on input "tel" at bounding box center [326, 272] width 284 height 30
click at [550, 355] on button "RESERVE AND FINISH" at bounding box center [561, 350] width 145 height 30
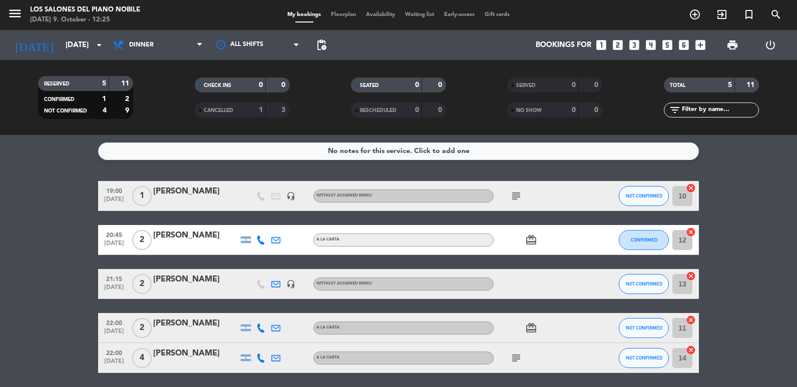
click at [214, 285] on div "[PERSON_NAME]" at bounding box center [195, 279] width 85 height 13
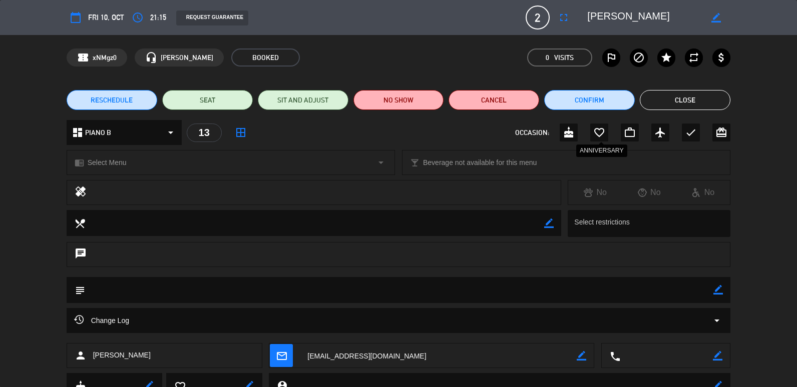
click at [598, 132] on icon "favorite_border" at bounding box center [599, 133] width 12 height 12
click at [719, 292] on icon "border_color" at bounding box center [718, 290] width 10 height 10
click at [645, 293] on textarea at bounding box center [399, 290] width 628 height 26
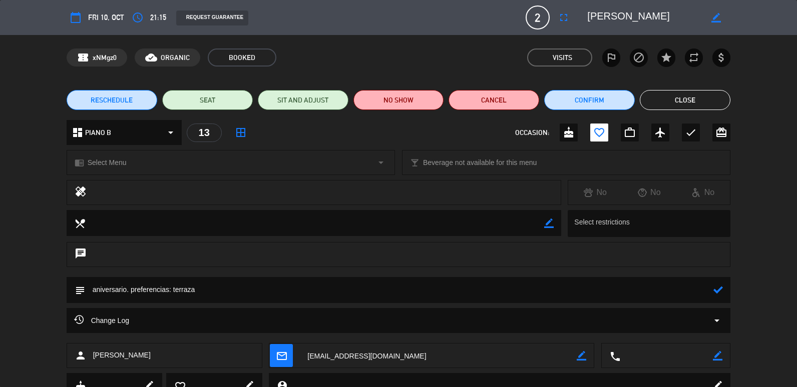
type textarea "aniversario. preferencias: terraza"
click at [717, 295] on div at bounding box center [718, 290] width 10 height 26
click at [717, 291] on icon at bounding box center [718, 290] width 10 height 10
drag, startPoint x: 685, startPoint y: 106, endPoint x: 669, endPoint y: 107, distance: 16.5
click at [685, 106] on button "Close" at bounding box center [684, 100] width 91 height 20
